Goal: Transaction & Acquisition: Purchase product/service

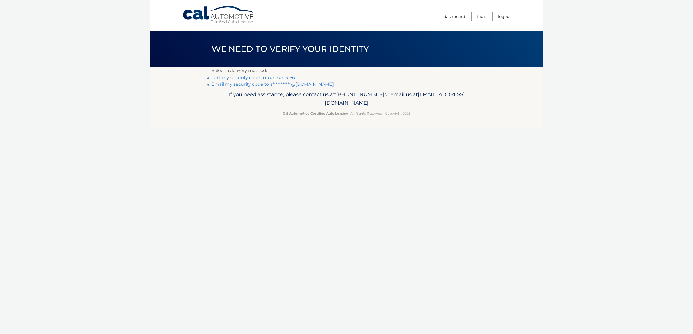
click at [223, 77] on link "Text my security code to xxx-xxx-3156" at bounding box center [253, 77] width 83 height 5
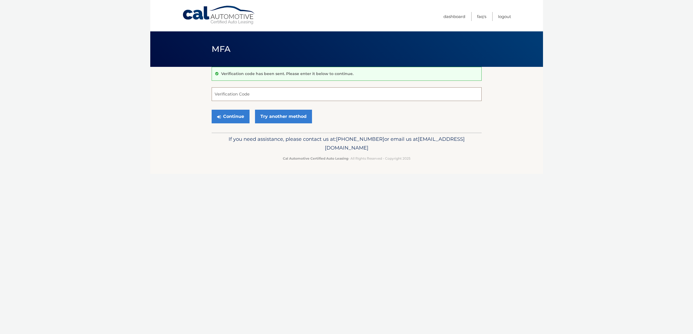
click at [227, 98] on input "Verification Code" at bounding box center [347, 94] width 270 height 14
type input "466863"
click at [227, 119] on button "Continue" at bounding box center [231, 117] width 38 height 14
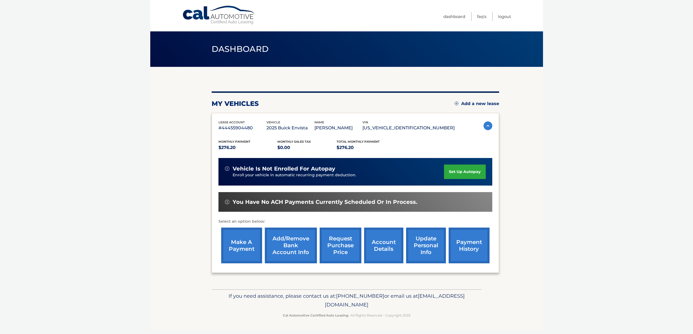
click at [237, 251] on link "make a payment" at bounding box center [241, 245] width 41 height 36
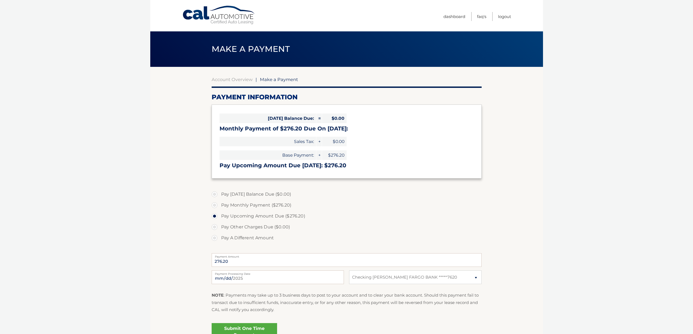
select select "OTBkNWY3MzktZDMxMi00MGE1LTg1ZjctYzk3NWNjZjMzMDkx"
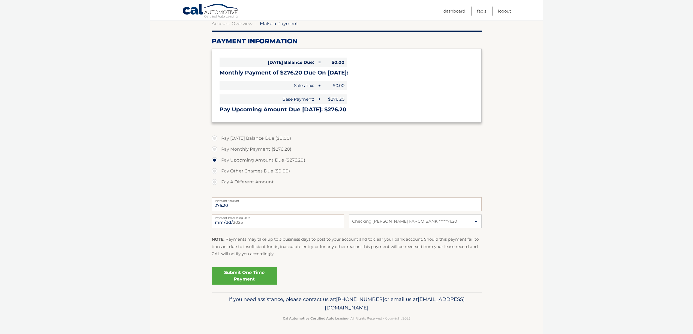
scroll to position [56, 0]
click at [254, 274] on link "Submit One Time Payment" at bounding box center [244, 275] width 65 height 17
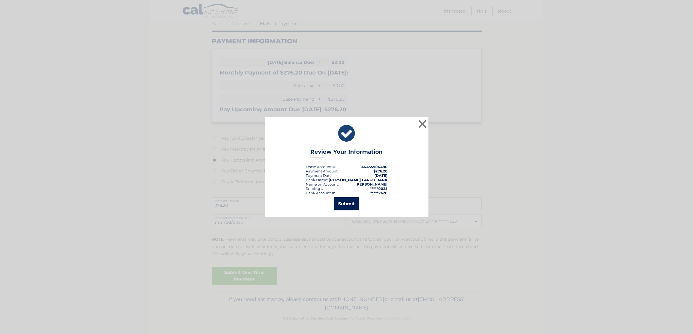
click at [341, 204] on button "Submit" at bounding box center [346, 203] width 25 height 13
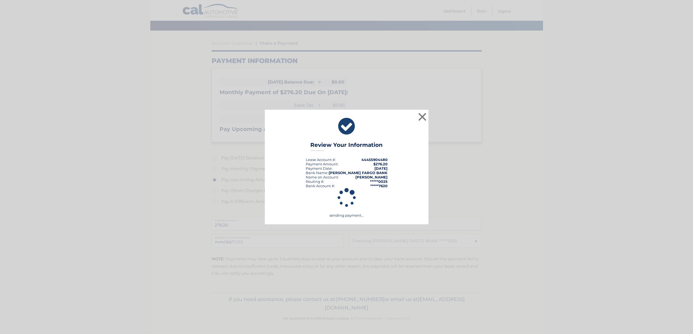
scroll to position [36, 0]
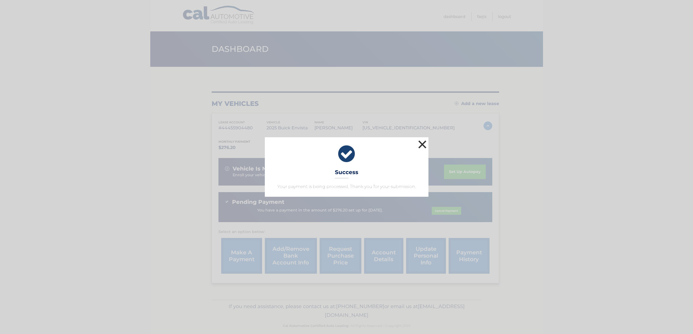
click at [423, 143] on button "×" at bounding box center [422, 144] width 11 height 11
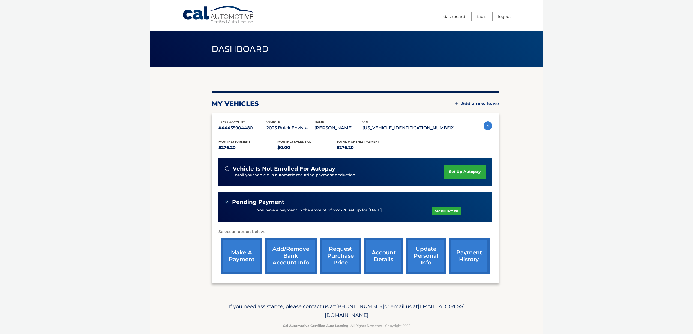
click at [227, 49] on span "Dashboard" at bounding box center [240, 49] width 57 height 10
click at [256, 53] on span "Dashboard" at bounding box center [240, 49] width 57 height 10
click at [449, 16] on link "Dashboard" at bounding box center [454, 16] width 22 height 9
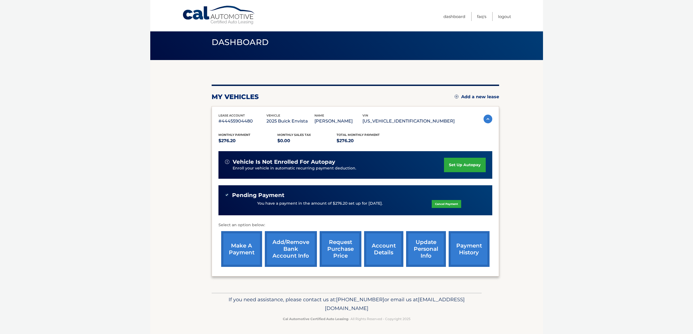
click at [381, 249] on link "account details" at bounding box center [383, 249] width 39 height 36
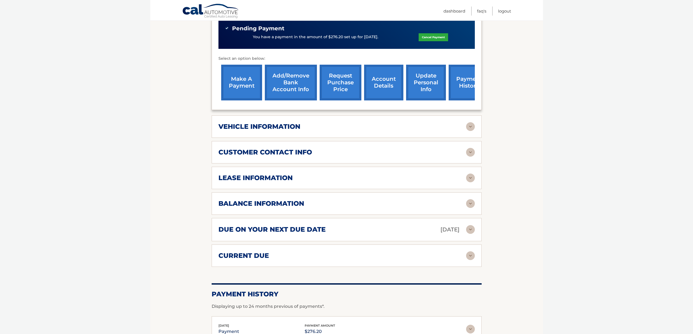
scroll to position [181, 0]
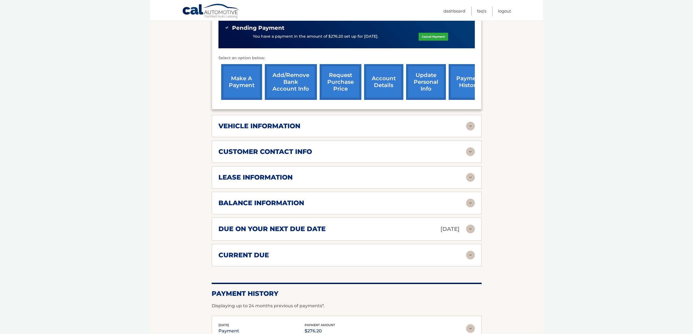
click at [473, 124] on img at bounding box center [470, 126] width 9 height 9
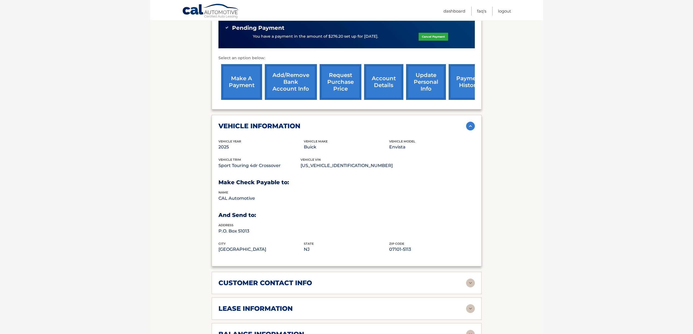
click at [473, 125] on img at bounding box center [470, 126] width 9 height 9
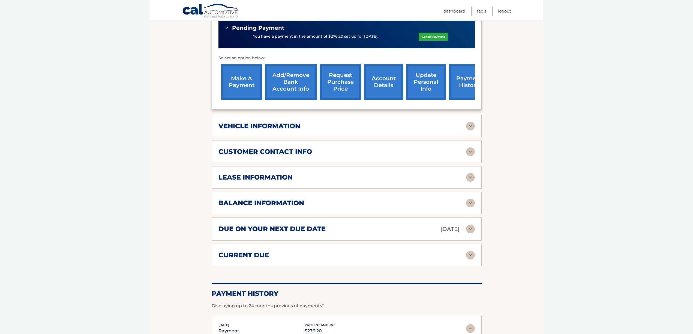
click at [471, 152] on img at bounding box center [470, 151] width 9 height 9
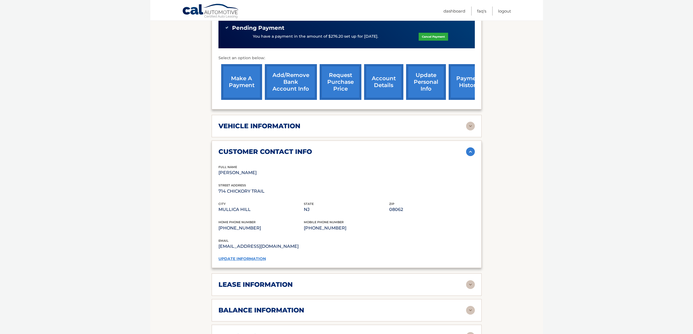
click at [471, 152] on img at bounding box center [470, 151] width 9 height 9
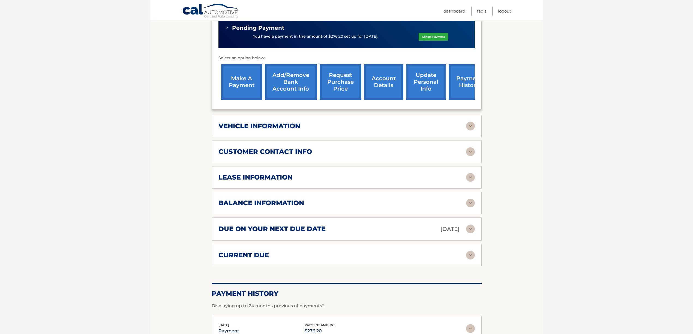
click at [470, 176] on img at bounding box center [470, 177] width 9 height 9
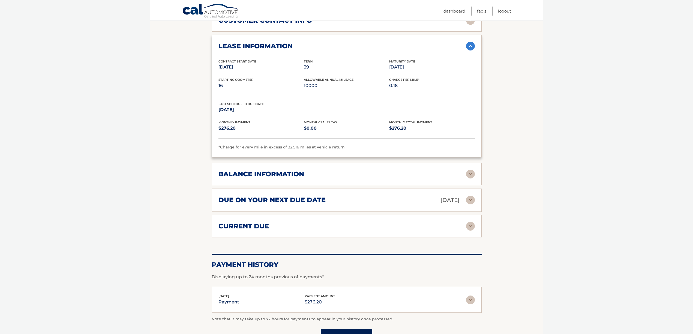
scroll to position [320, 0]
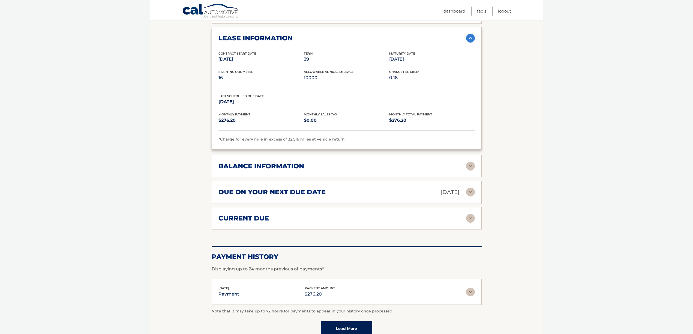
click at [469, 164] on img at bounding box center [470, 166] width 9 height 9
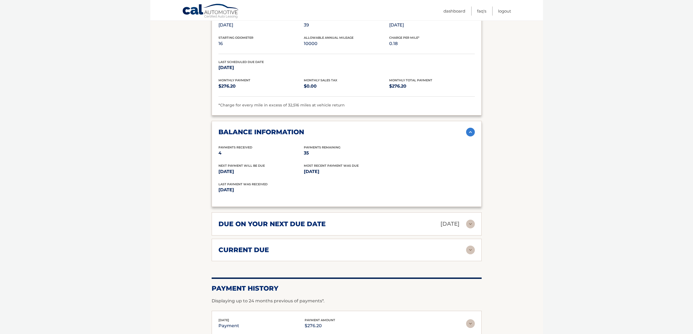
scroll to position [357, 0]
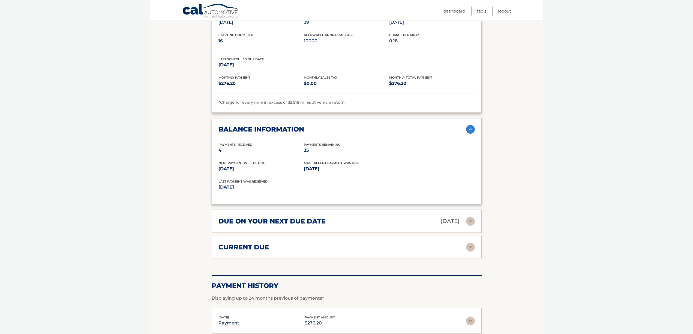
click at [470, 127] on img at bounding box center [470, 129] width 9 height 9
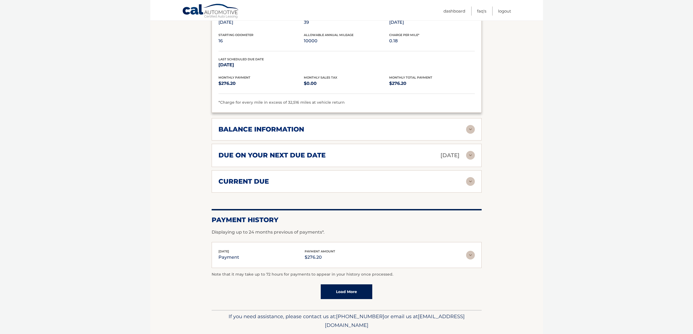
click at [469, 154] on img at bounding box center [470, 155] width 9 height 9
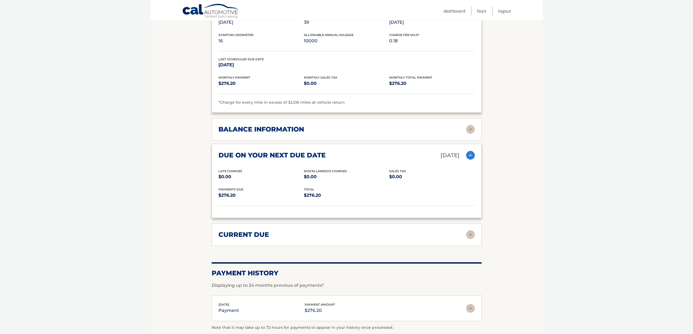
click at [469, 154] on img at bounding box center [470, 155] width 9 height 9
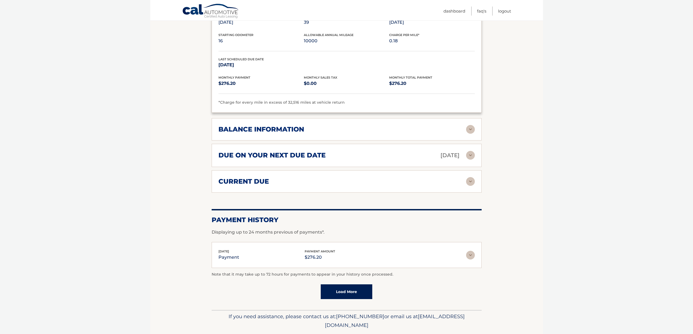
click at [470, 181] on img at bounding box center [470, 181] width 9 height 9
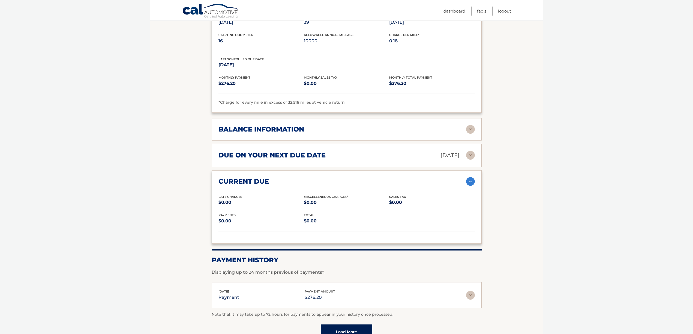
click at [470, 181] on img at bounding box center [470, 181] width 9 height 9
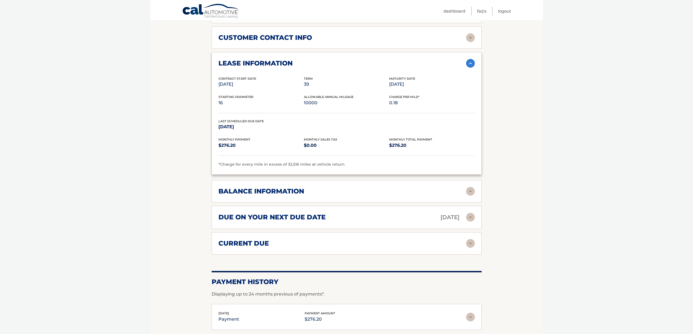
scroll to position [373, 0]
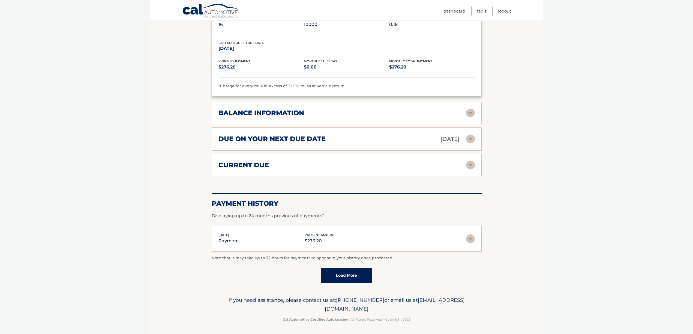
click at [470, 237] on img at bounding box center [470, 238] width 9 height 9
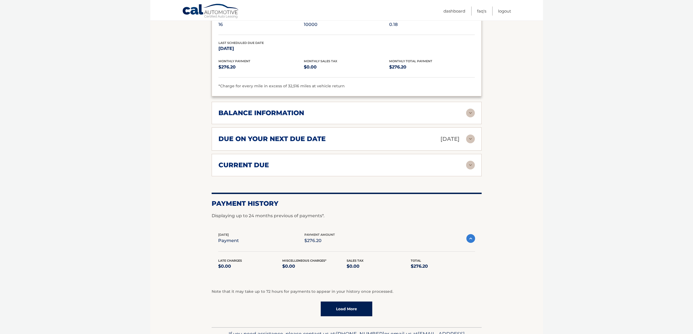
click at [470, 237] on img at bounding box center [470, 238] width 9 height 9
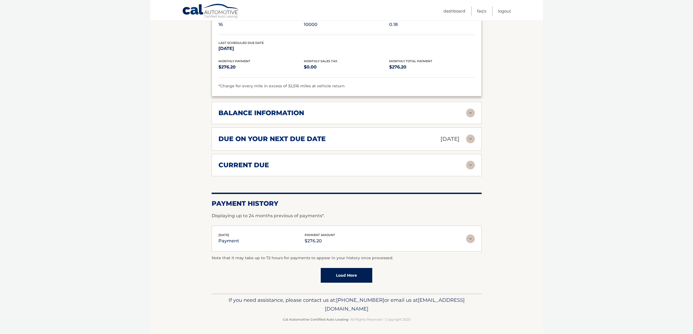
click at [470, 238] on img at bounding box center [470, 238] width 9 height 9
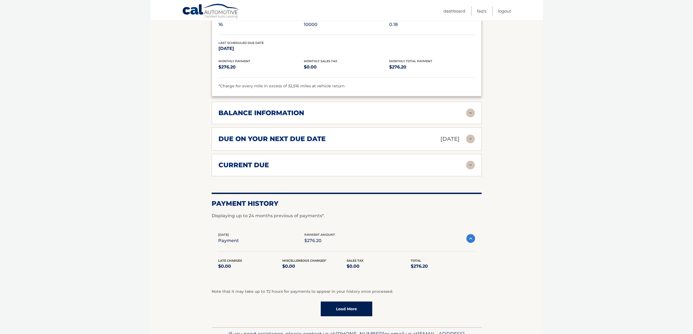
click at [342, 307] on link "Load More" at bounding box center [347, 308] width 52 height 15
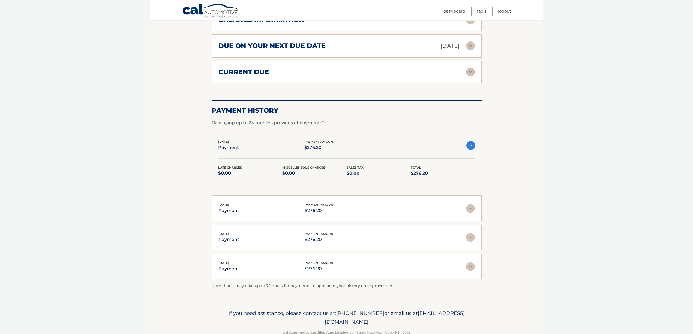
scroll to position [479, 0]
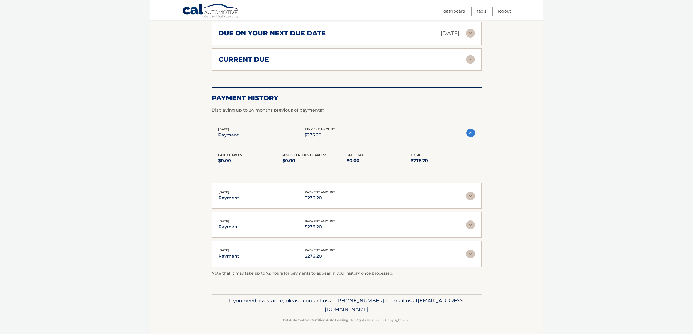
click at [471, 250] on img at bounding box center [470, 253] width 9 height 9
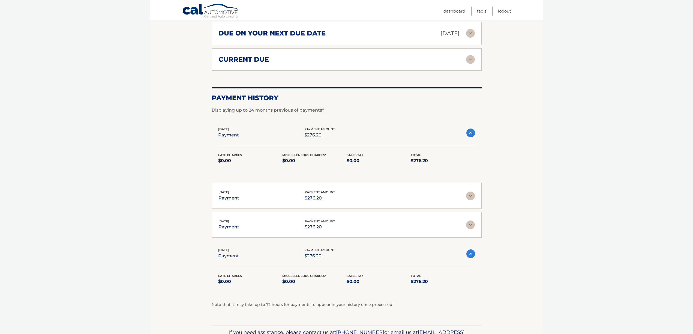
click at [471, 250] on img at bounding box center [470, 253] width 9 height 9
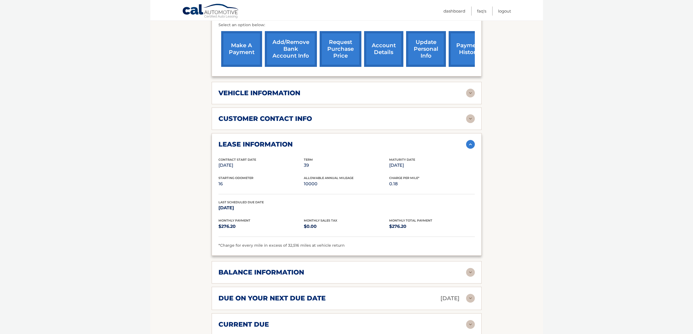
scroll to position [188, 0]
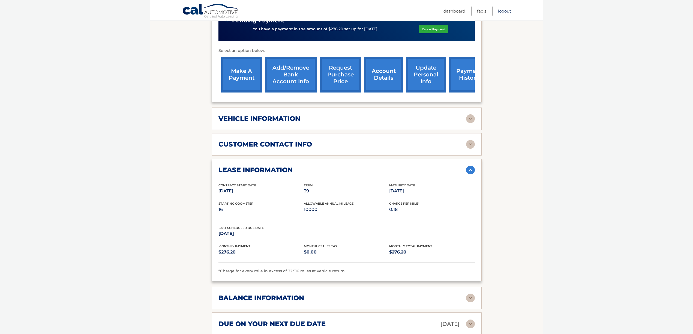
click at [503, 10] on link "Logout" at bounding box center [504, 11] width 13 height 9
